Goal: Task Accomplishment & Management: Manage account settings

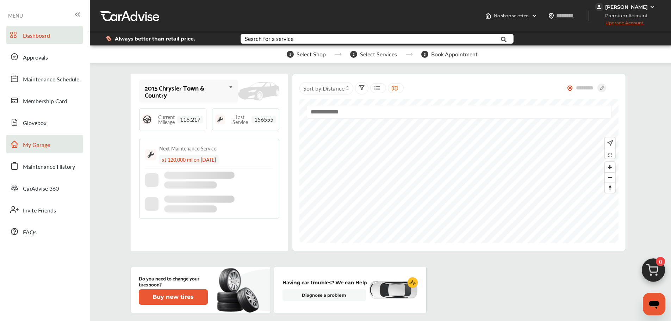
click at [53, 145] on link "My Garage" at bounding box center [44, 144] width 76 height 18
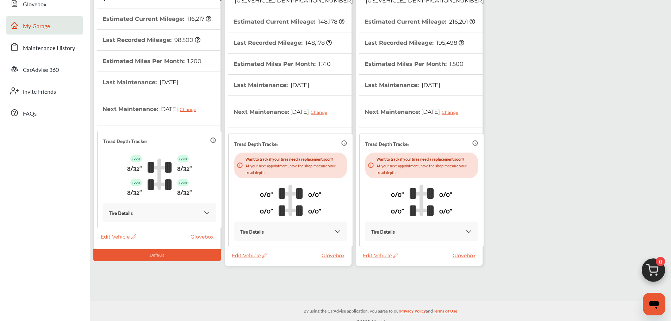
scroll to position [124, 0]
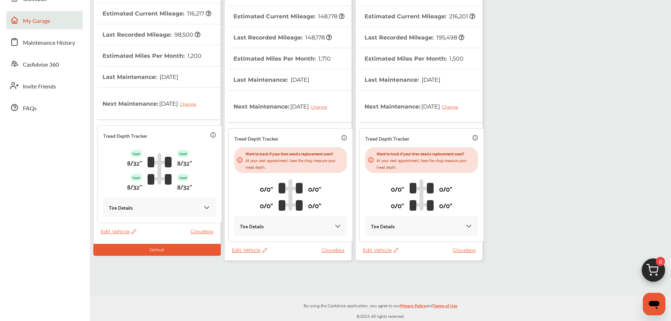
click at [375, 247] on span "Edit Vehicle" at bounding box center [381, 250] width 36 height 6
click at [392, 277] on div "Use this vehicle" at bounding box center [406, 276] width 63 height 11
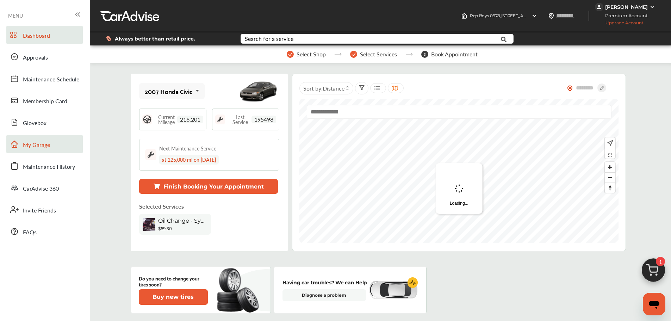
click at [43, 149] on span "My Garage" at bounding box center [36, 145] width 27 height 9
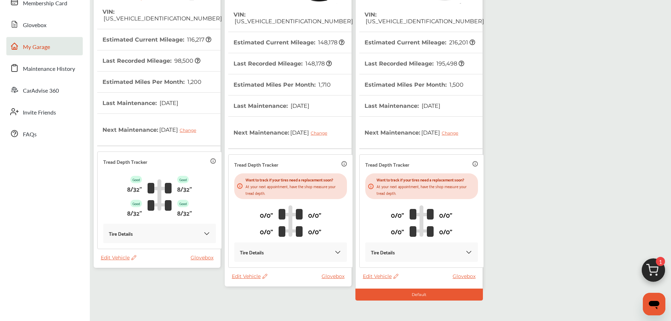
scroll to position [124, 0]
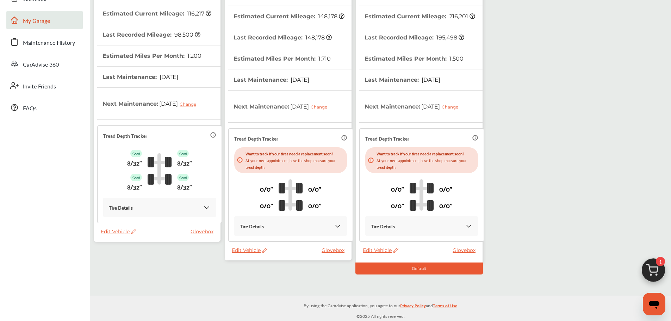
click at [247, 252] on span "Edit Vehicle" at bounding box center [250, 250] width 36 height 6
click at [264, 279] on div "Use this vehicle" at bounding box center [278, 281] width 63 height 11
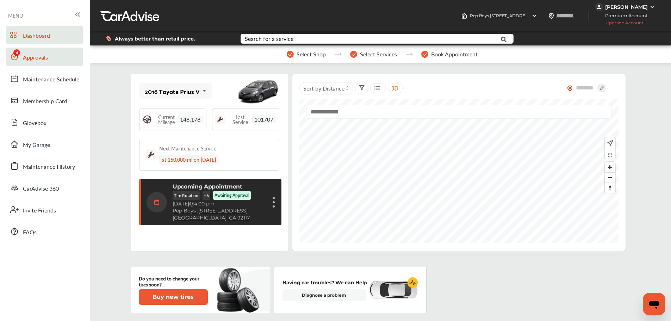
click at [30, 58] on span "Approvals" at bounding box center [35, 57] width 25 height 9
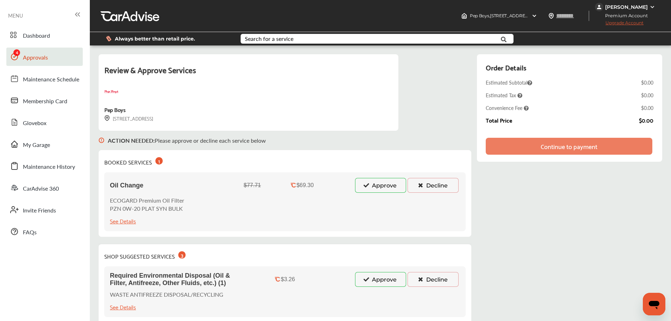
click at [375, 188] on button "Approve" at bounding box center [380, 185] width 51 height 15
